Goal: Transaction & Acquisition: Purchase product/service

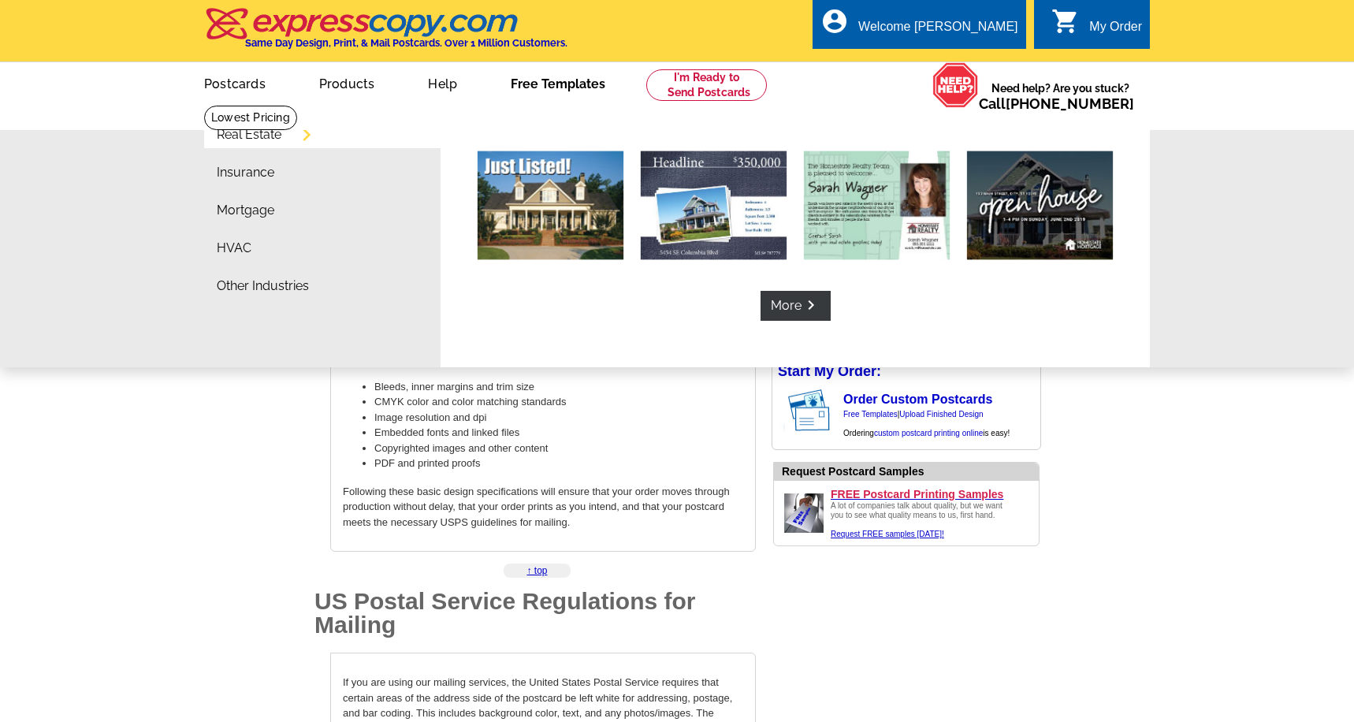
click at [538, 78] on link "Free Templates" at bounding box center [558, 82] width 145 height 37
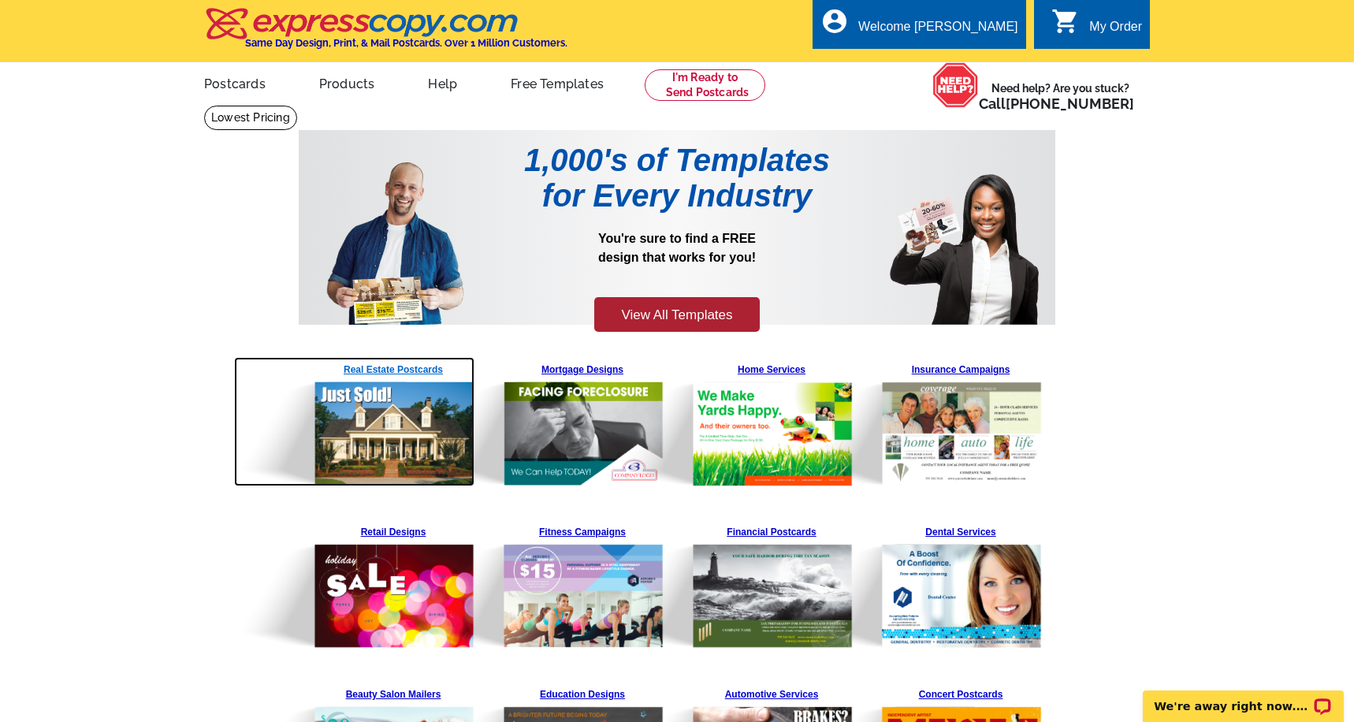
click at [401, 363] on img at bounding box center [354, 421] width 240 height 129
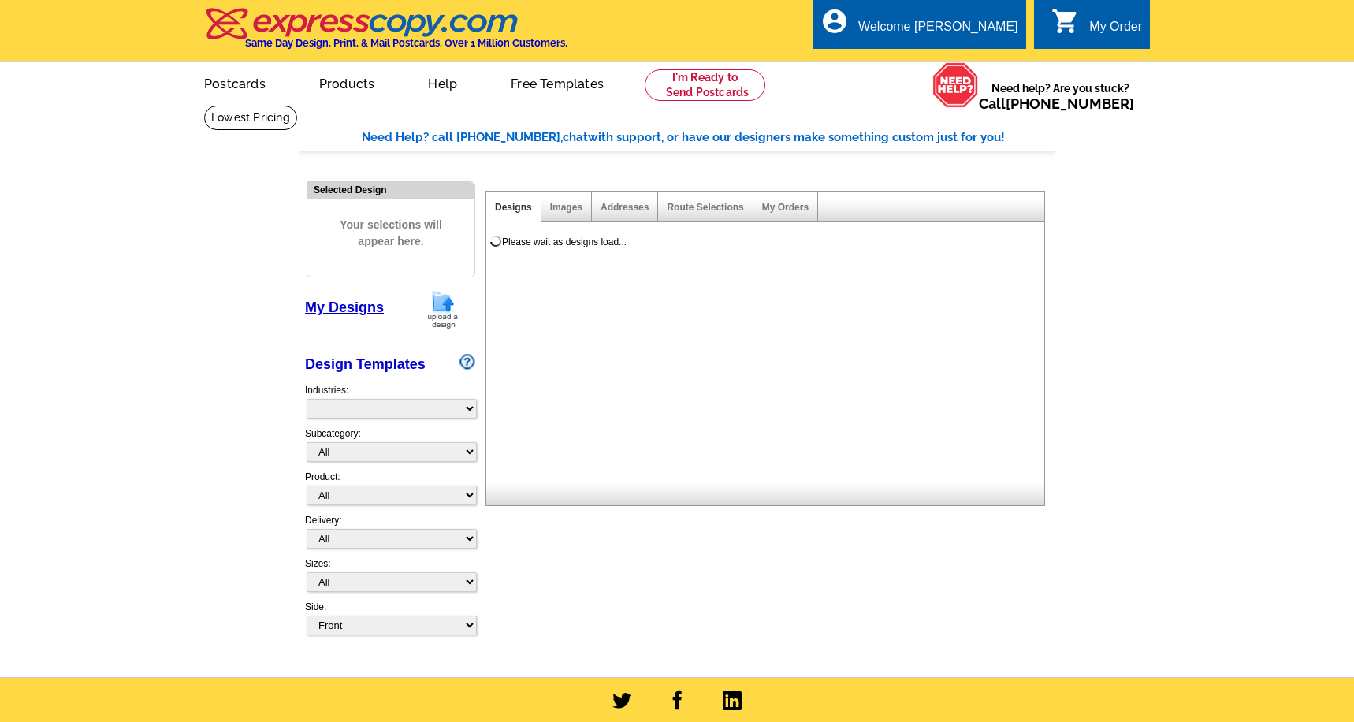
select select "785"
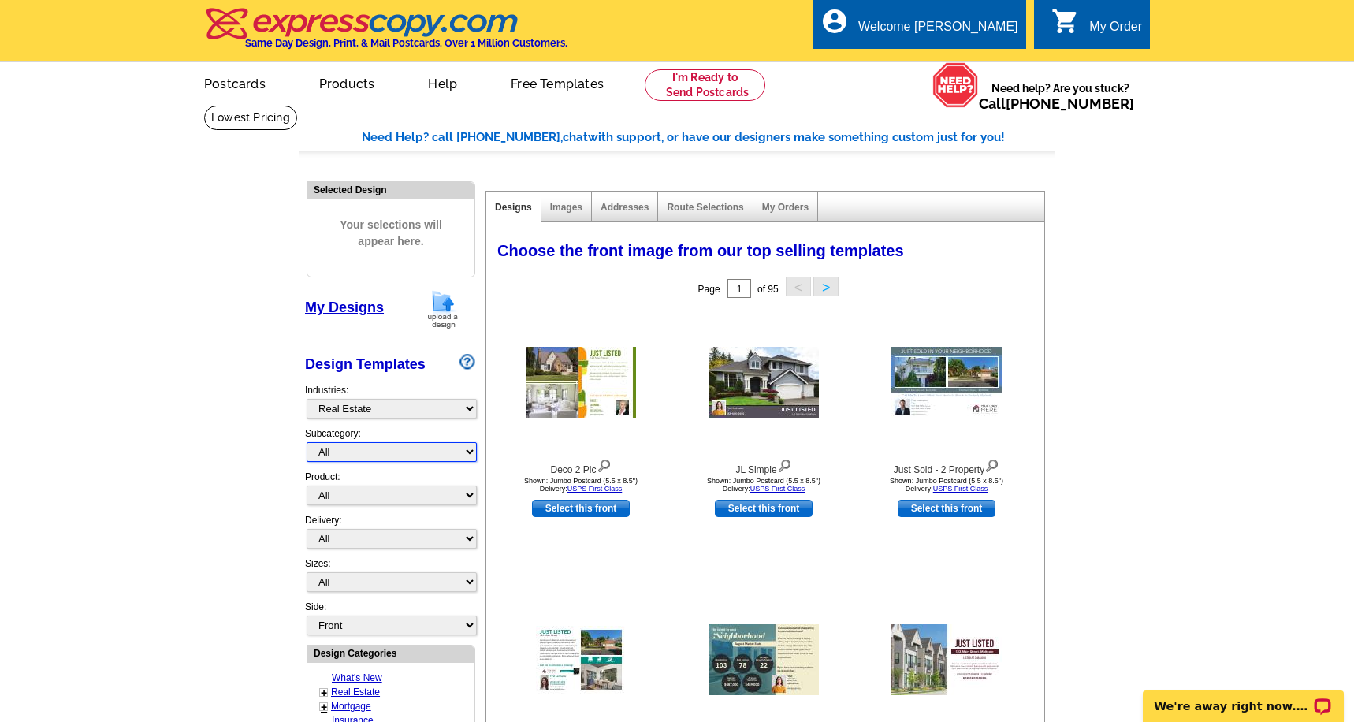
click at [400, 450] on select "All RE/MAX® Referrals Keller Williams® Berkshire Hathaway Home Services Century…" at bounding box center [392, 452] width 170 height 20
select select "793"
click at [307, 442] on select "All RE/MAX® Referrals Keller Williams® Berkshire Hathaway Home Services Century…" at bounding box center [392, 452] width 170 height 20
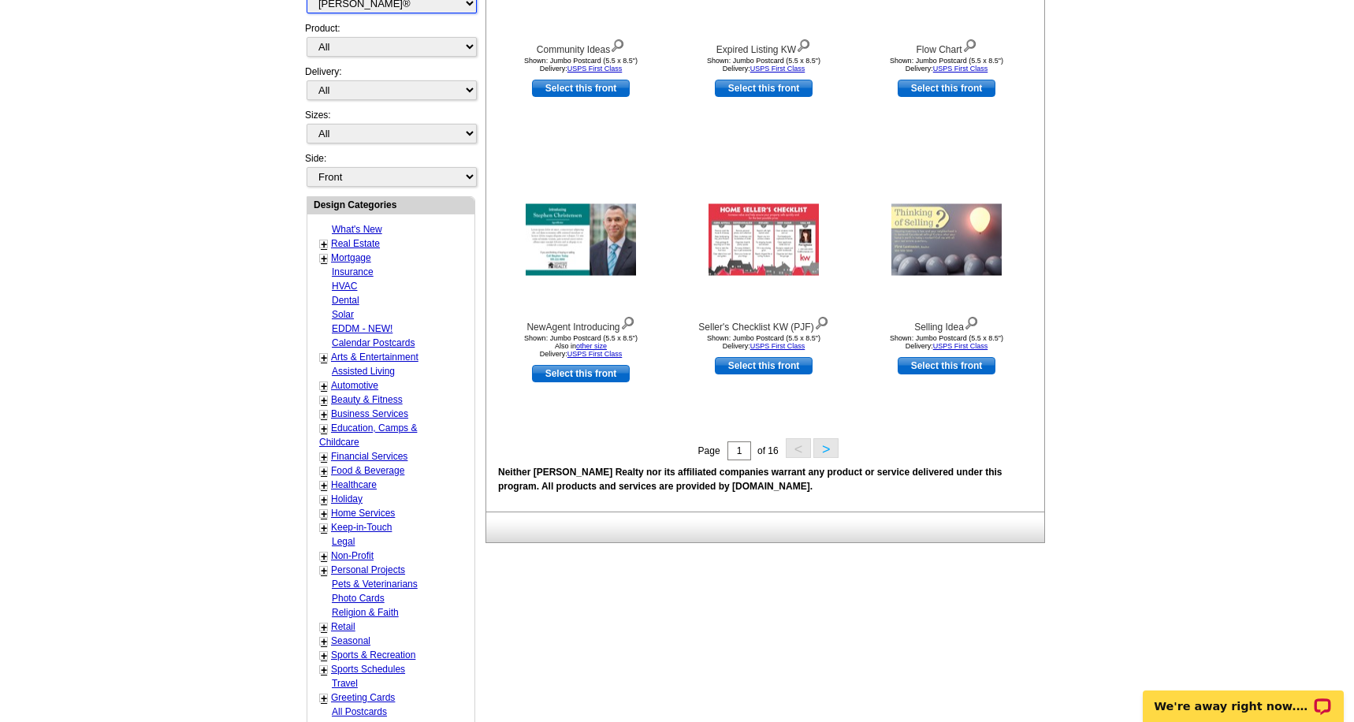
scroll to position [439, 0]
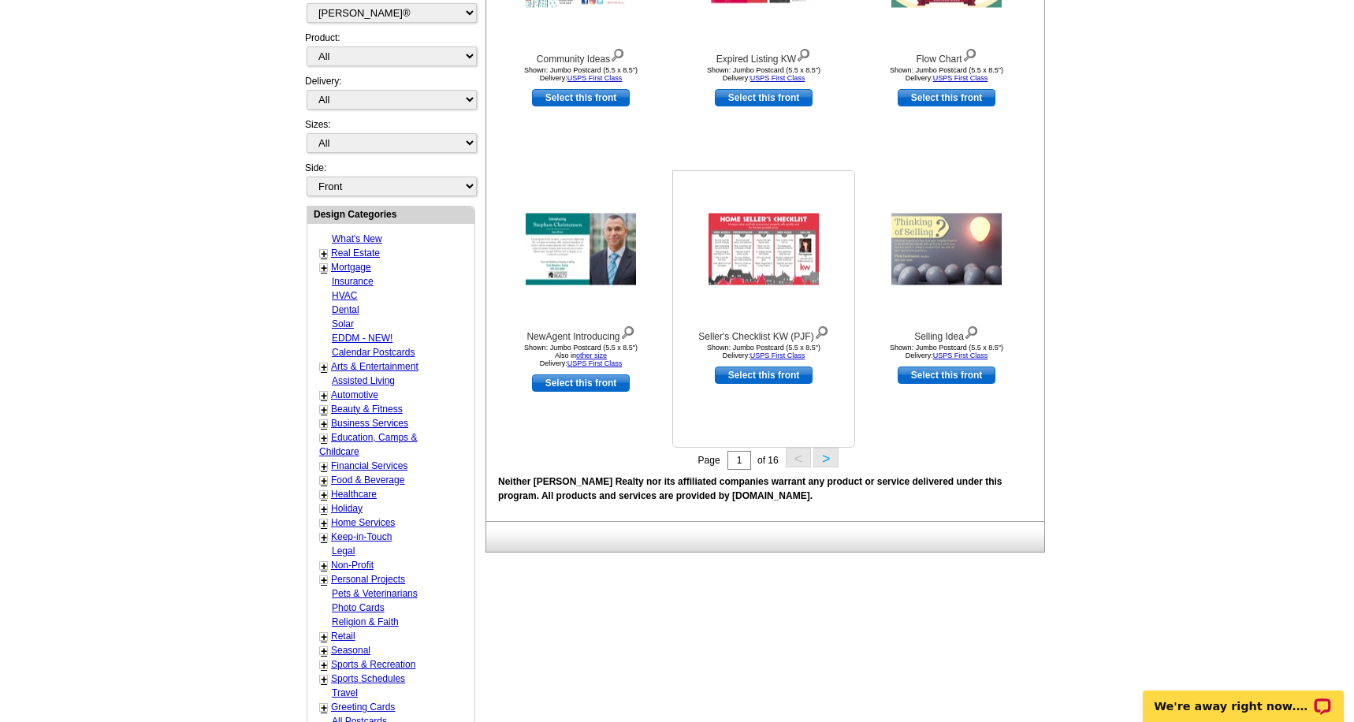
click at [774, 373] on link "Select this front" at bounding box center [764, 375] width 98 height 17
select select "2"
select select "back"
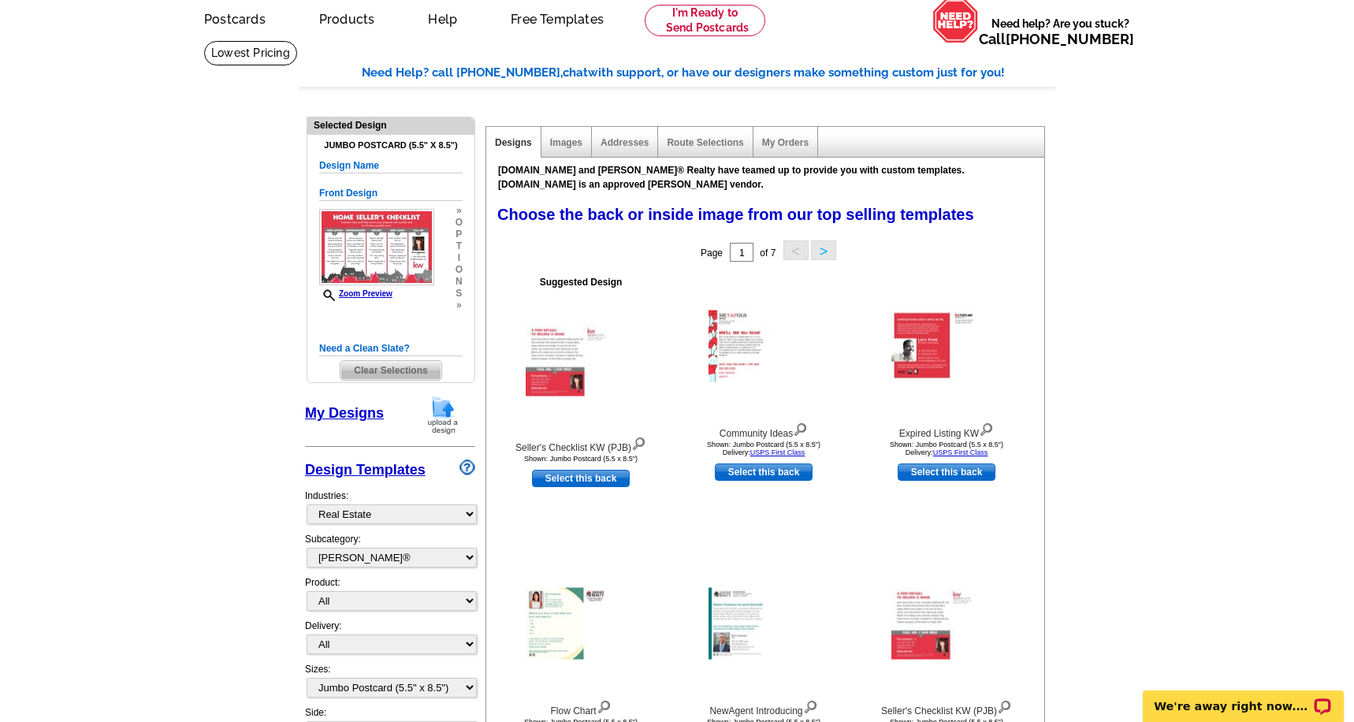
scroll to position [0, 0]
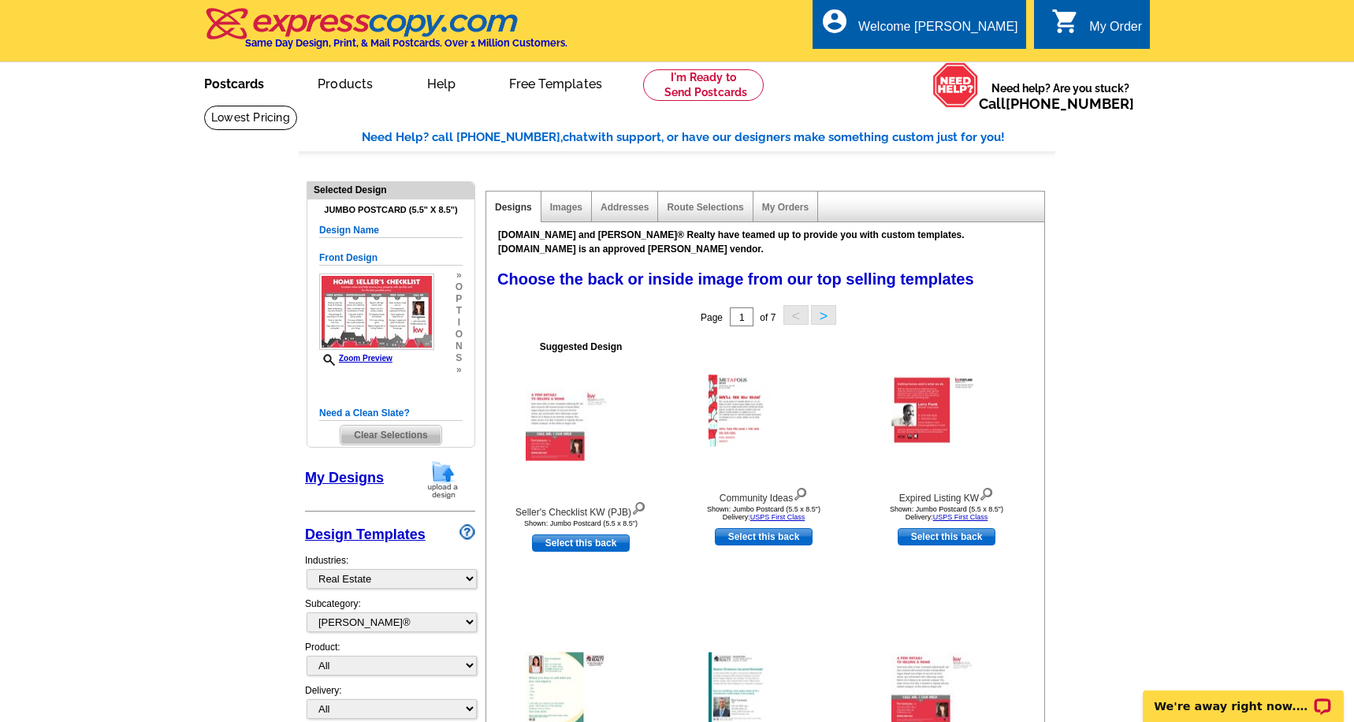
click at [243, 82] on link "Postcards" at bounding box center [234, 82] width 110 height 37
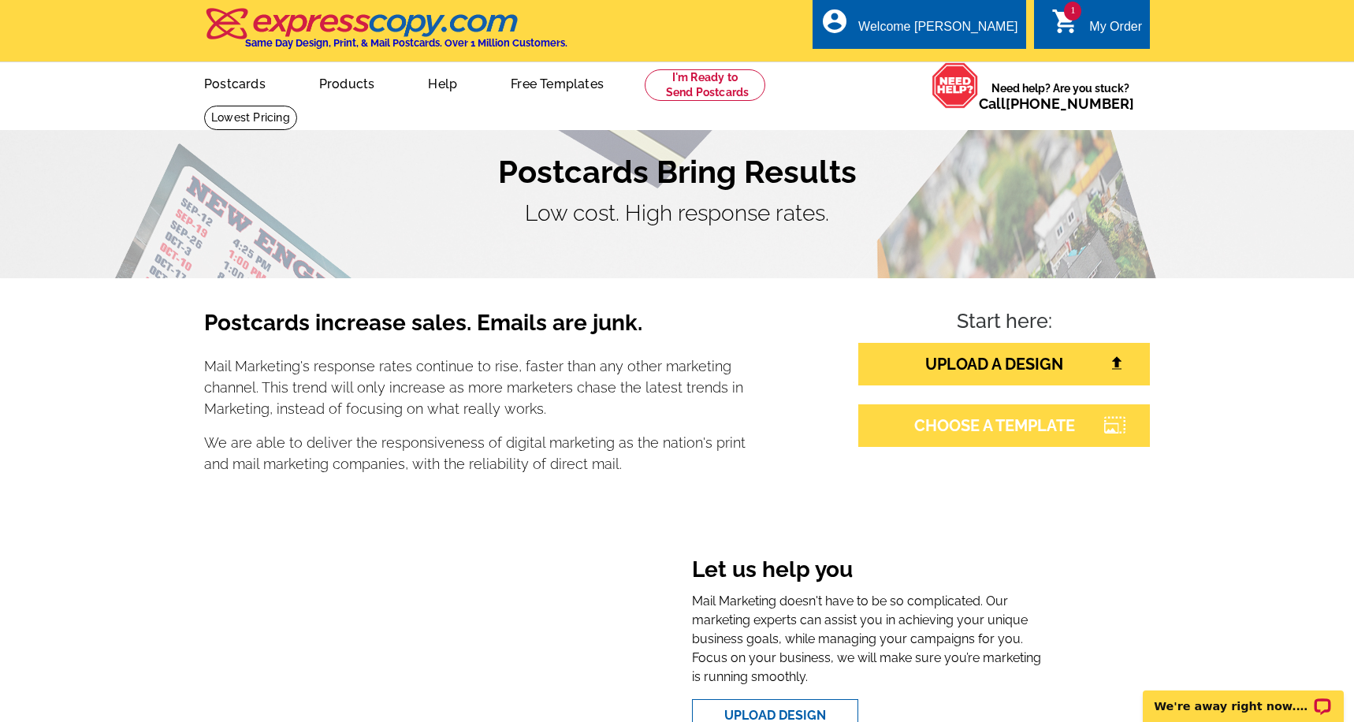
click at [991, 427] on link "CHOOSE A TEMPLATE" at bounding box center [1004, 425] width 292 height 43
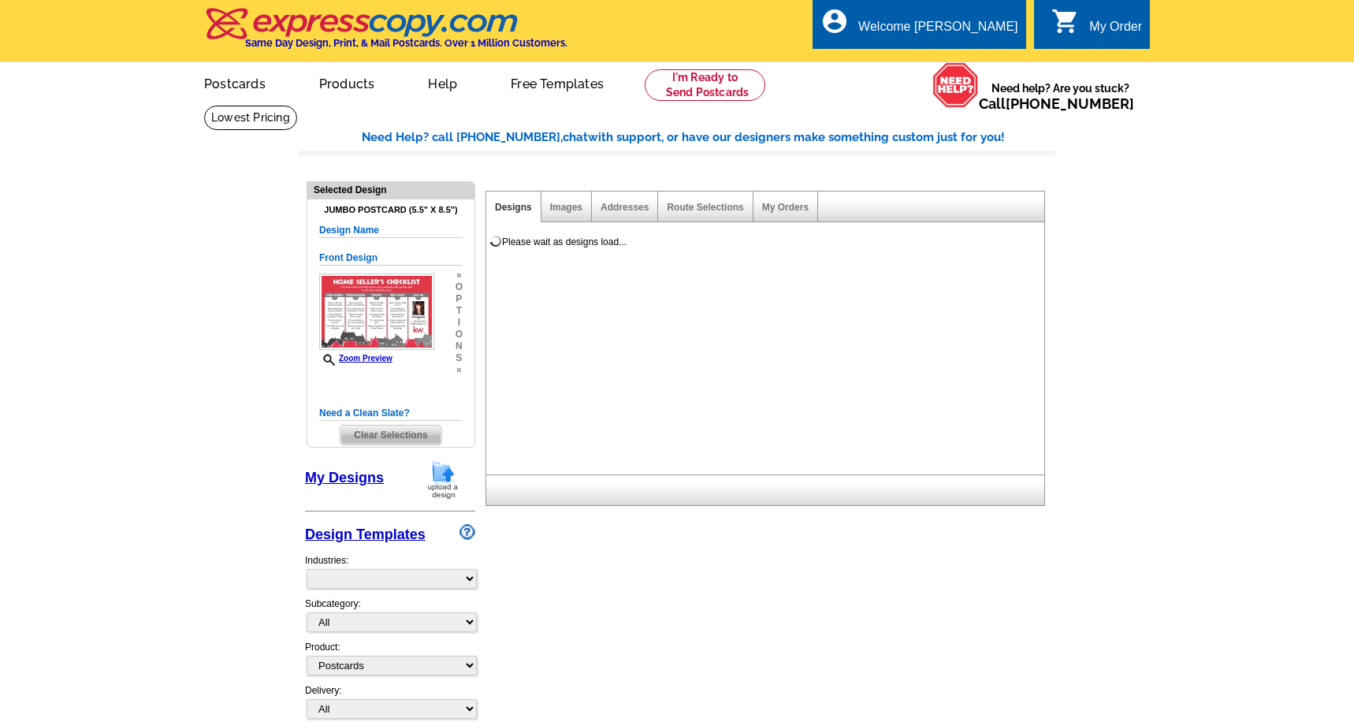
select select "1"
select select "2"
select select "back"
select select "785"
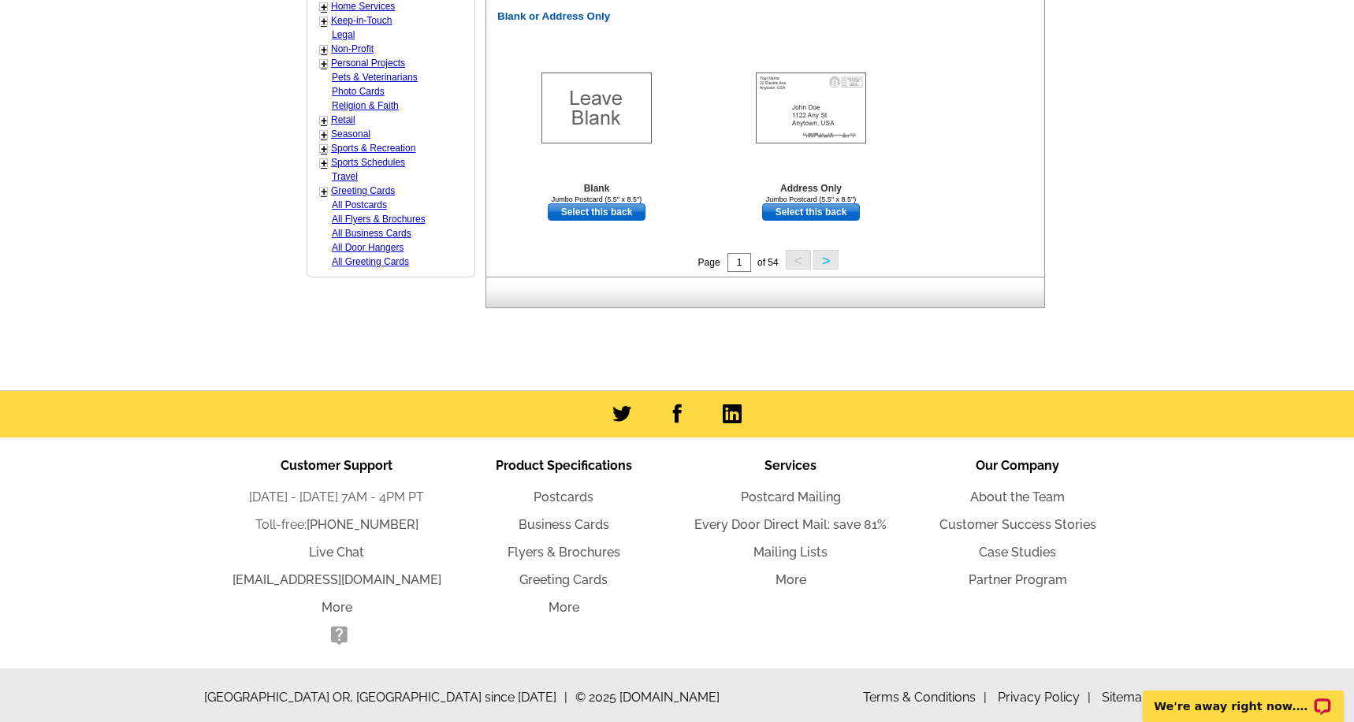
scroll to position [1125, 0]
click at [575, 492] on link "Postcards" at bounding box center [564, 497] width 60 height 15
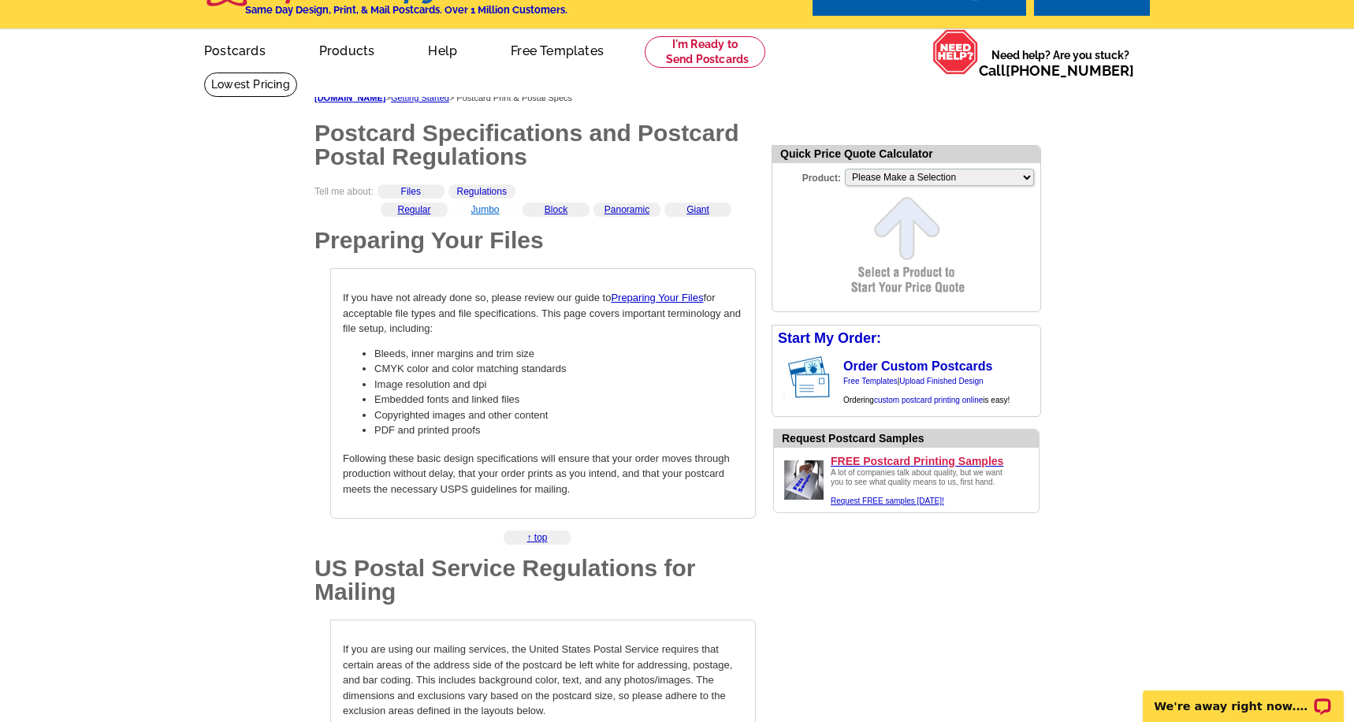
click at [489, 210] on link "Jumbo" at bounding box center [485, 209] width 28 height 11
